Goal: Navigation & Orientation: Go to known website

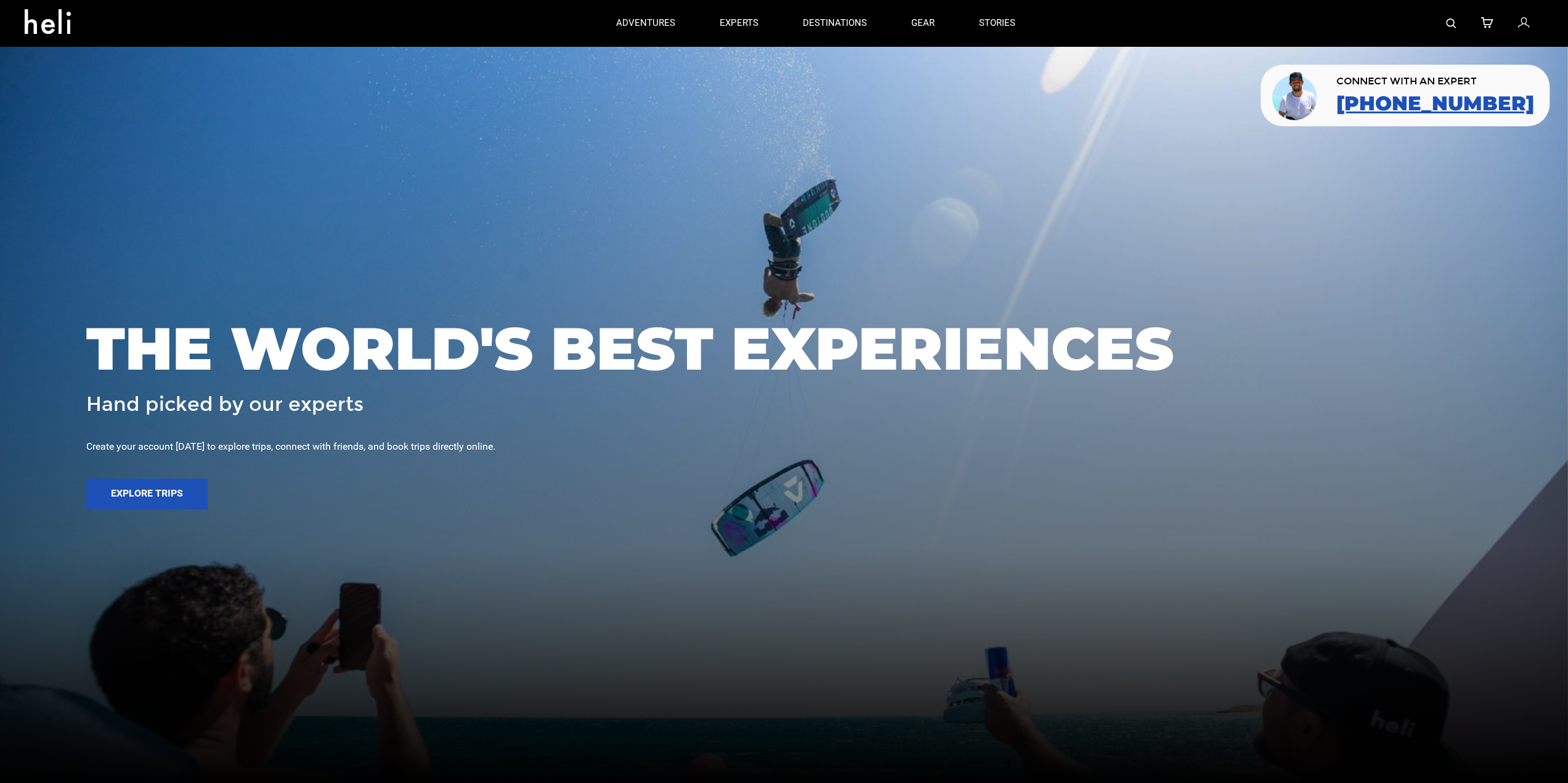
click at [1414, 97] on link "[PHONE_NUMBER]" at bounding box center [1434, 103] width 198 height 22
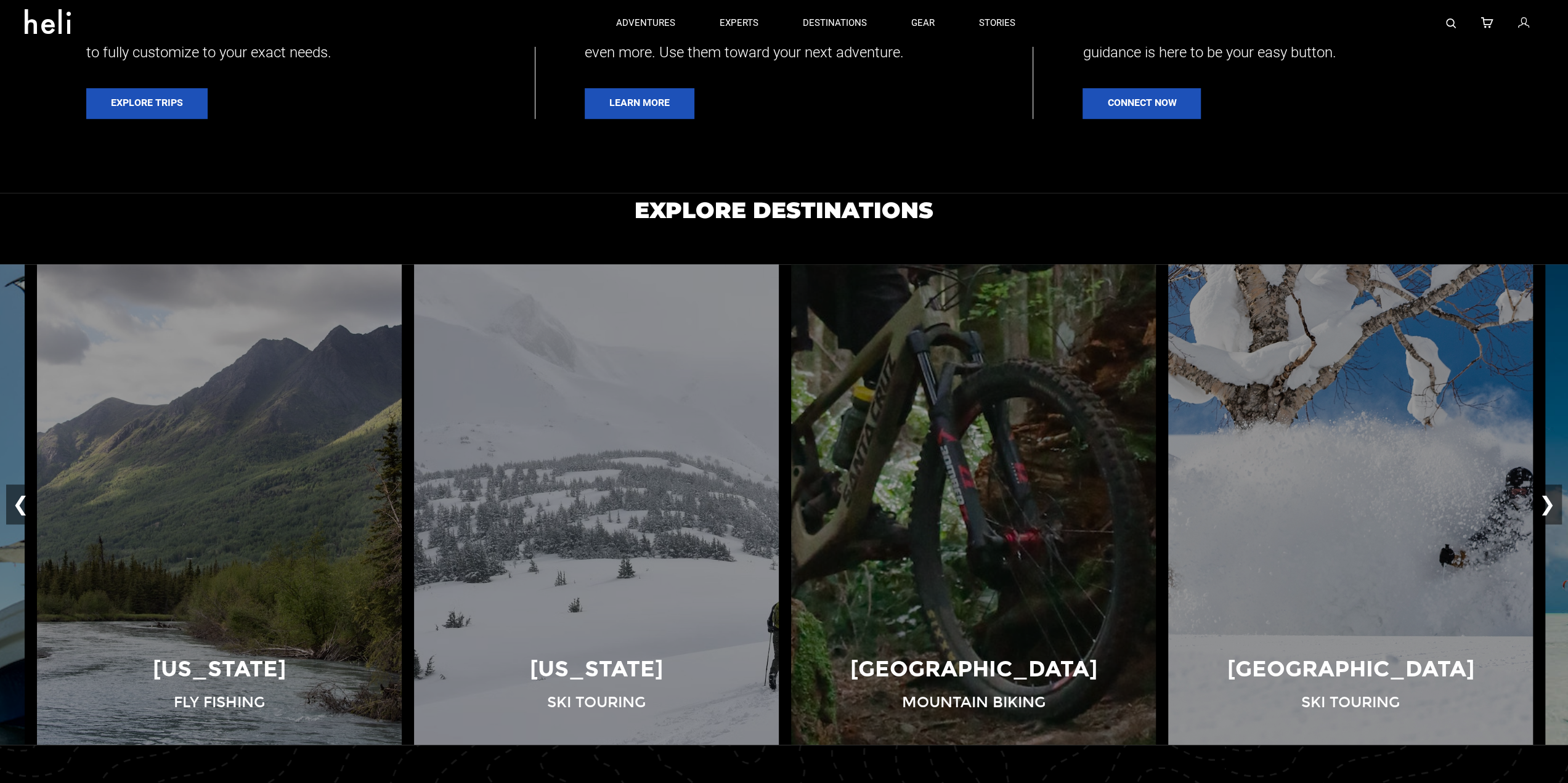
scroll to position [616, 0]
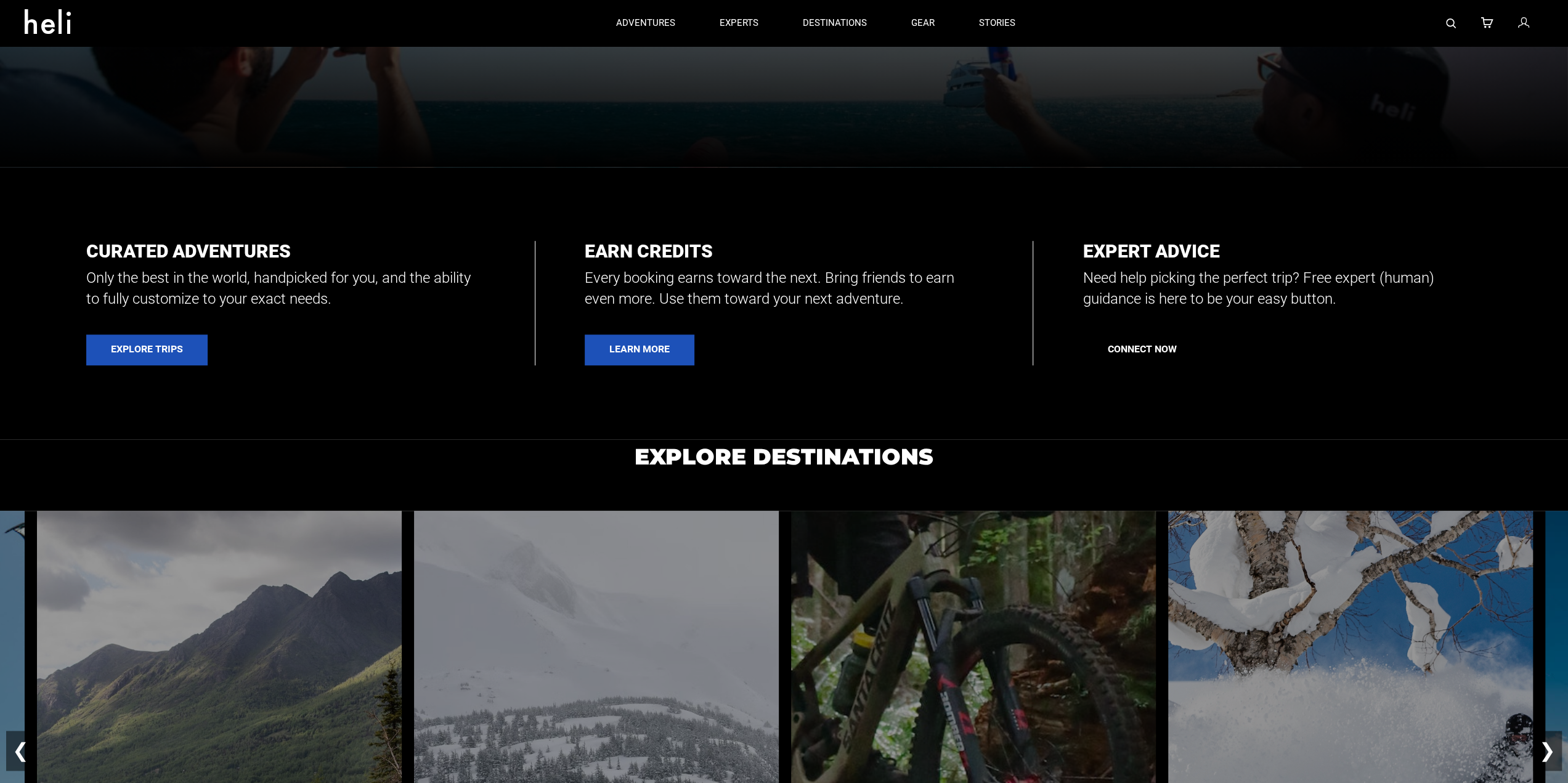
click at [1131, 352] on link "Connect Now" at bounding box center [1141, 350] width 119 height 31
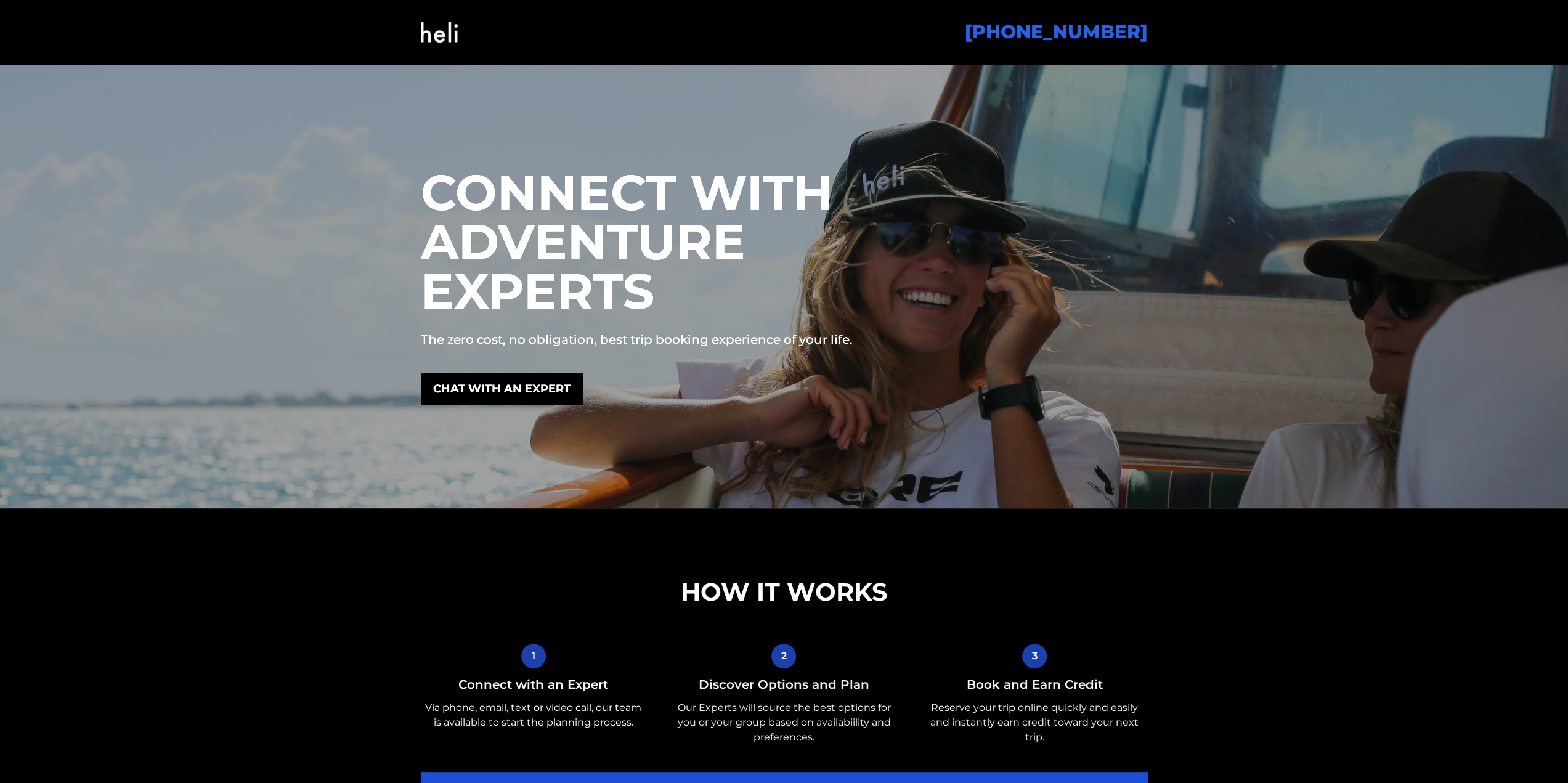
click at [456, 28] on img at bounding box center [439, 32] width 37 height 50
